Goal: Transaction & Acquisition: Subscribe to service/newsletter

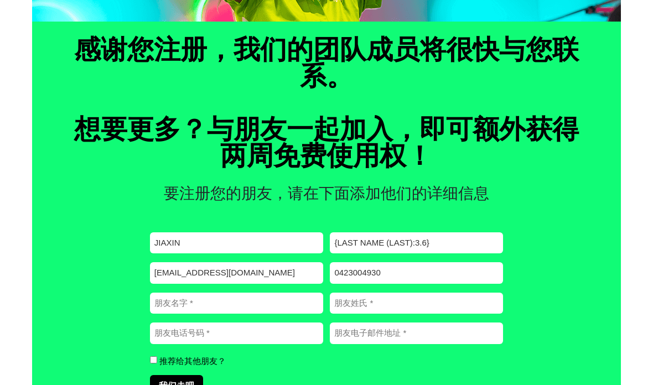
scroll to position [400, 0]
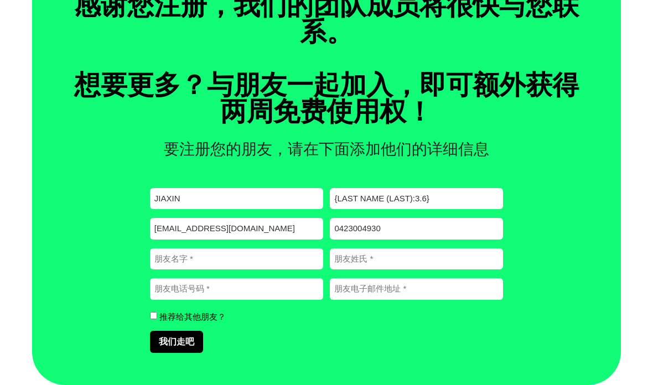
click at [178, 262] on input "朋友名字 （必需的）" at bounding box center [236, 260] width 173 height 22
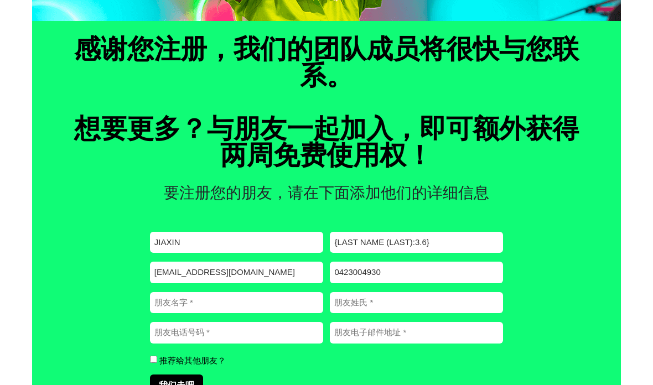
scroll to position [356, 0]
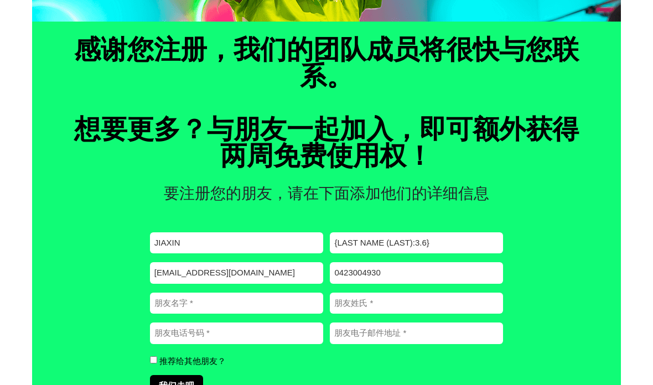
click at [218, 306] on input "朋友名字 （必需的）" at bounding box center [236, 304] width 173 height 22
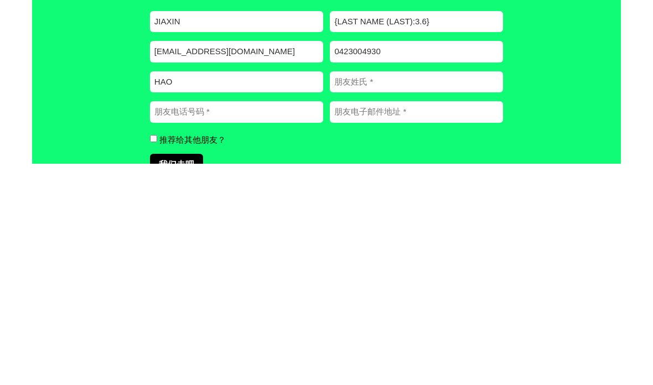
type input "HAO"
click at [396, 293] on input "朋友姓氏 （必需的）" at bounding box center [416, 304] width 173 height 22
type input "CHEN"
click at [234, 323] on input "朋友电话号码 （必需的）" at bounding box center [236, 334] width 173 height 22
type input "0469706108"
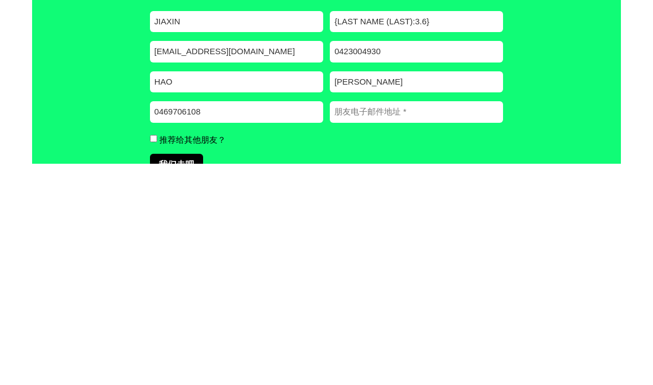
click at [411, 323] on input "朋友电子邮件地址 （必需的）" at bounding box center [416, 334] width 173 height 22
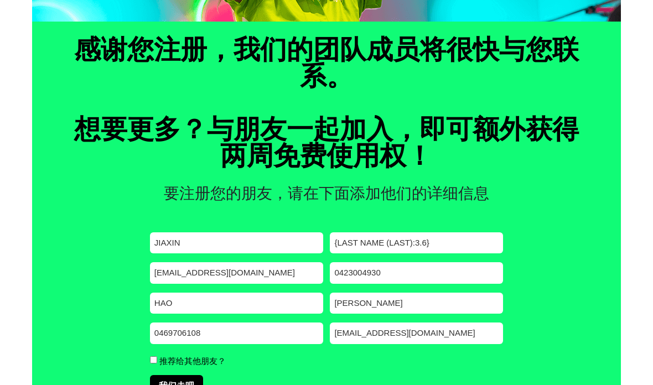
type input "762505235@qq.com"
click at [161, 361] on font "推荐给其他朋友？" at bounding box center [192, 360] width 66 height 9
click at [157, 361] on input "推荐给其他朋友？" at bounding box center [153, 360] width 7 height 7
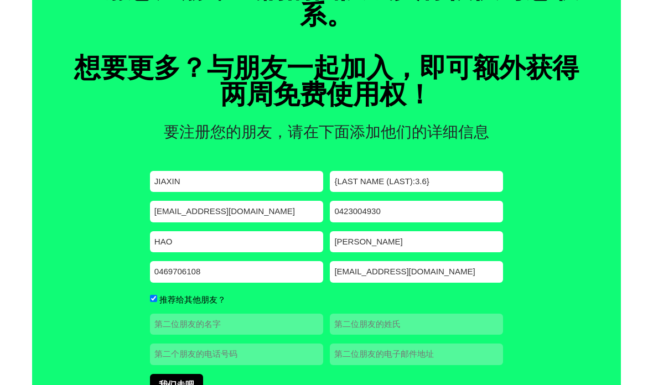
scroll to position [416, 0]
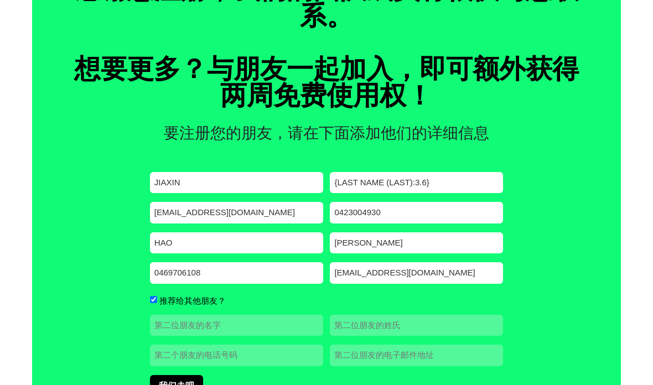
click at [152, 303] on input "推荐给其他朋友？" at bounding box center [153, 299] width 7 height 7
checkbox input "false"
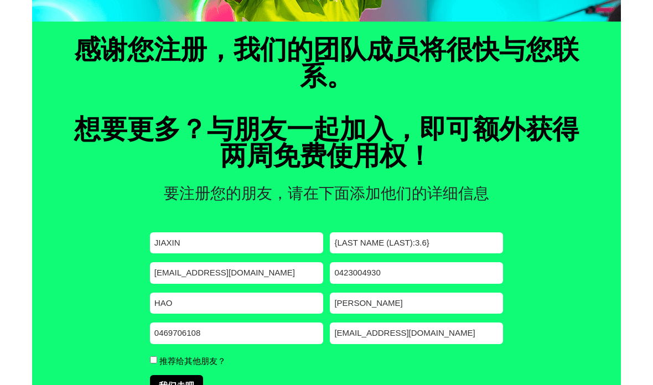
click at [182, 385] on input "我们走吧" at bounding box center [176, 386] width 53 height 22
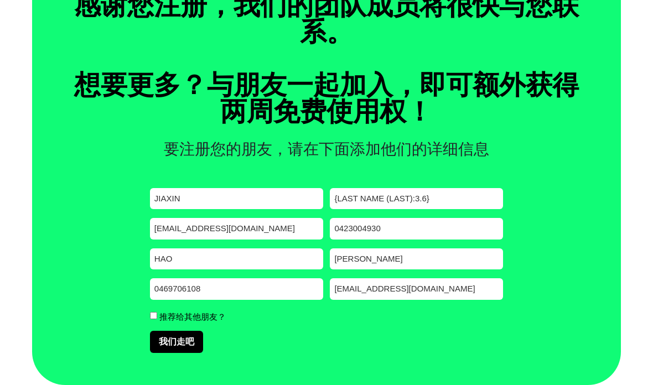
click at [181, 340] on input "我们走吧" at bounding box center [176, 342] width 53 height 22
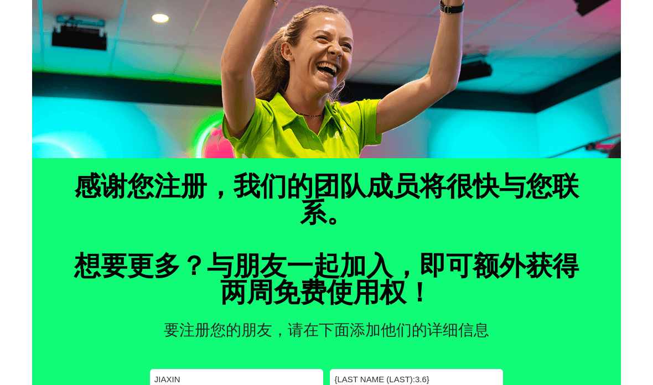
scroll to position [0, 0]
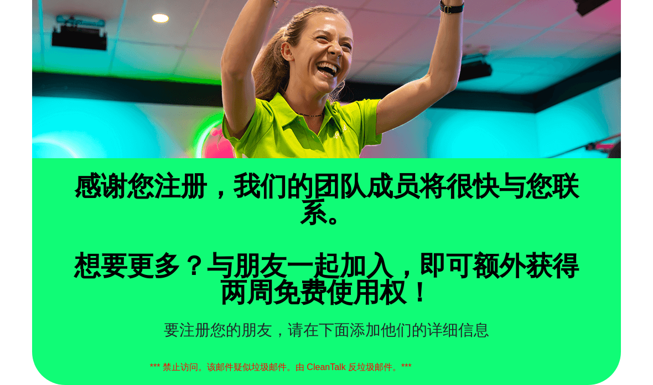
click at [596, 281] on div "感谢您注册，我们的团队成员将很快与您联系。 想要更多？与朋友一起加入，即可额外获得两周免费使用权！ 要注册您的朋友，请在下面添加他们的详细信息 *** 禁止访…" at bounding box center [326, 271] width 589 height 227
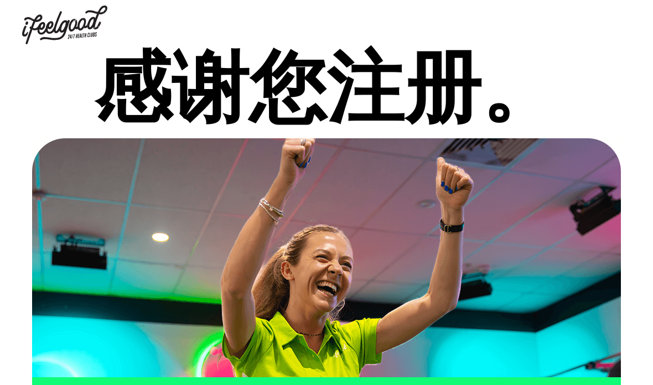
click at [58, 32] on img at bounding box center [64, 25] width 85 height 39
click at [61, 20] on img at bounding box center [64, 25] width 85 height 39
click at [53, 23] on img at bounding box center [64, 25] width 85 height 39
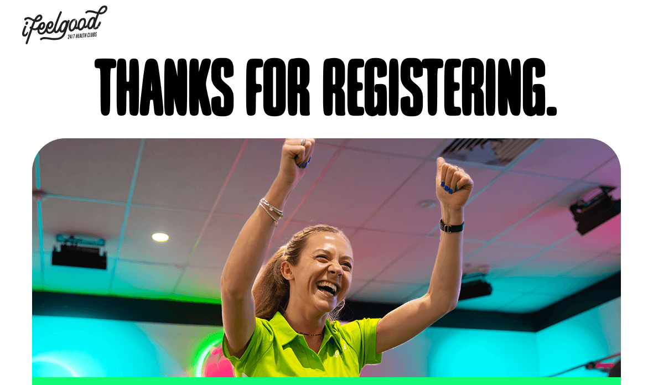
click at [59, 19] on img at bounding box center [64, 25] width 85 height 39
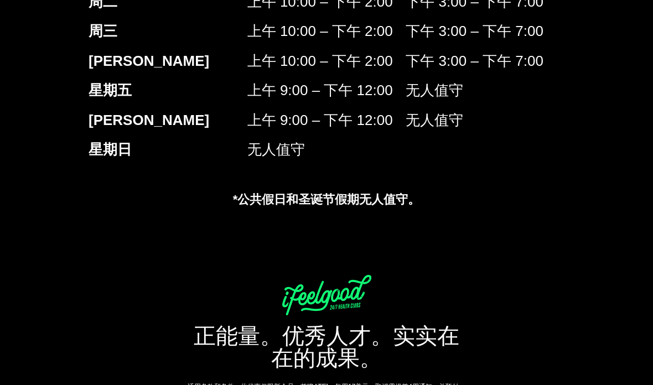
scroll to position [2141, 0]
